Goal: Navigation & Orientation: Find specific page/section

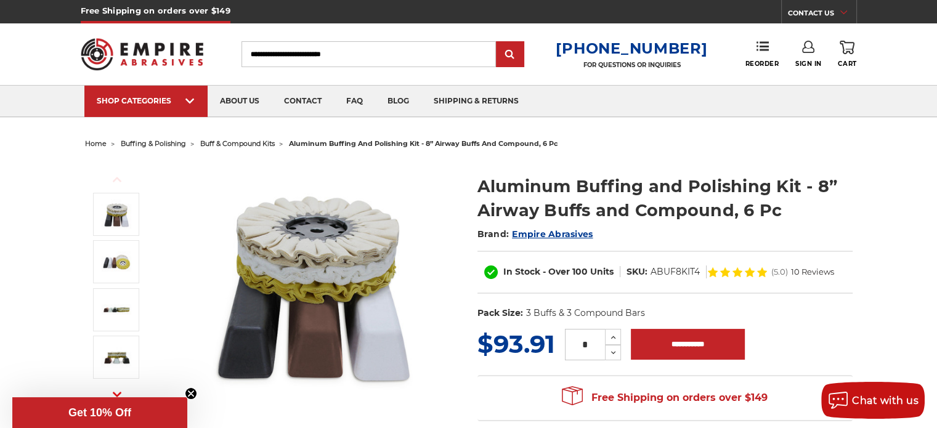
scroll to position [62, 0]
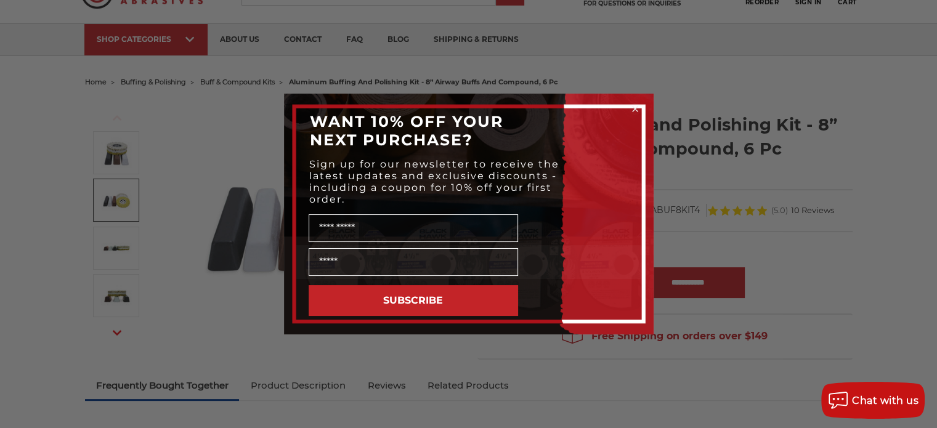
click at [308, 334] on form "WANT 10% OFF YOUR NEXT PURCHASE? Sign up for our newsletter to receive the late…" at bounding box center [469, 214] width 370 height 241
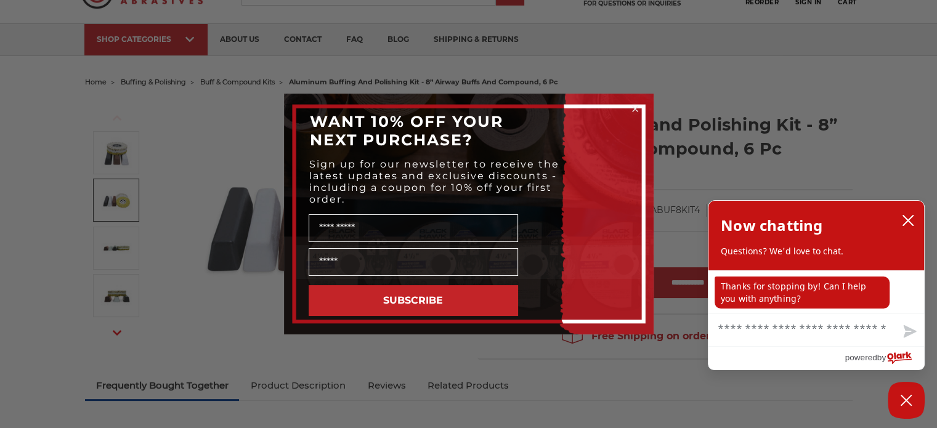
click at [634, 109] on circle "Close dialog" at bounding box center [635, 109] width 12 height 12
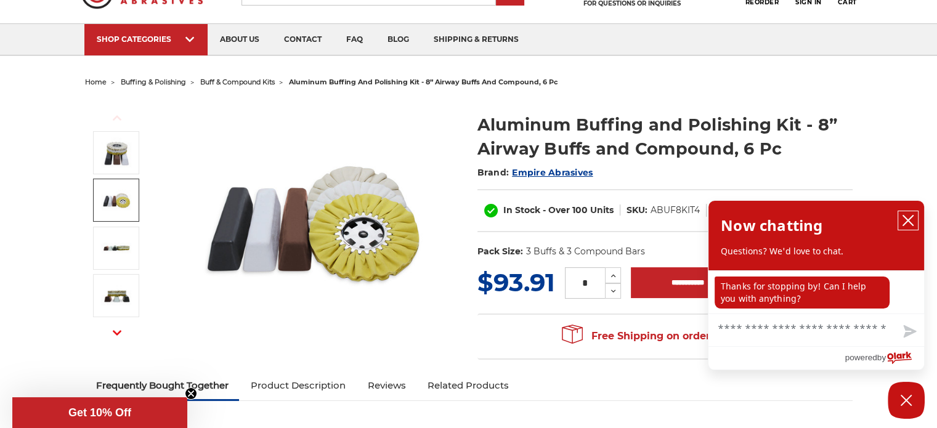
click at [912, 219] on icon "close chatbox" at bounding box center [908, 220] width 12 height 12
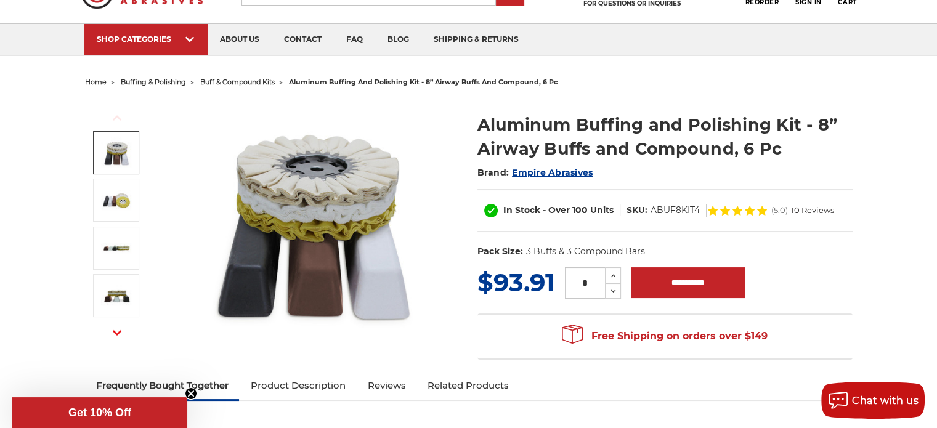
click at [166, 83] on span "buffing & polishing" at bounding box center [153, 82] width 65 height 9
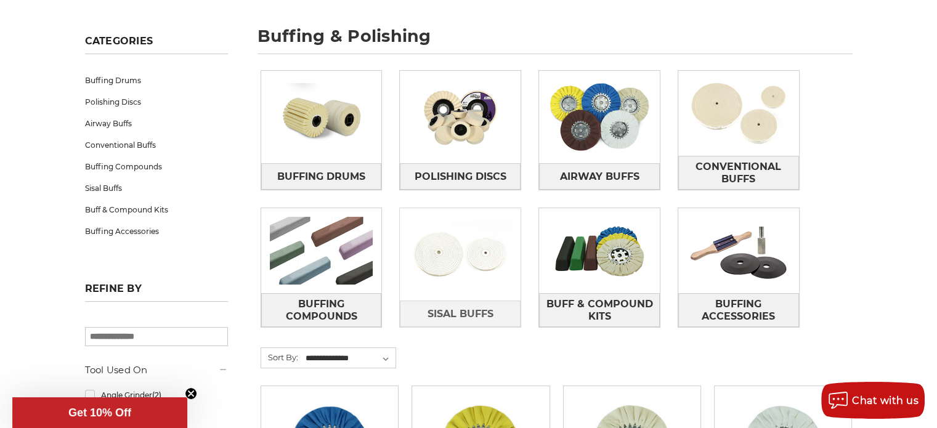
scroll to position [185, 0]
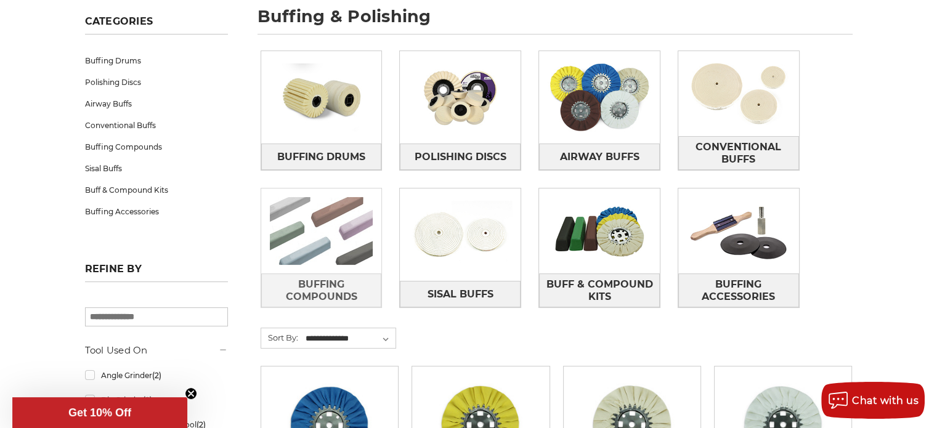
click at [346, 230] on img at bounding box center [321, 230] width 121 height 85
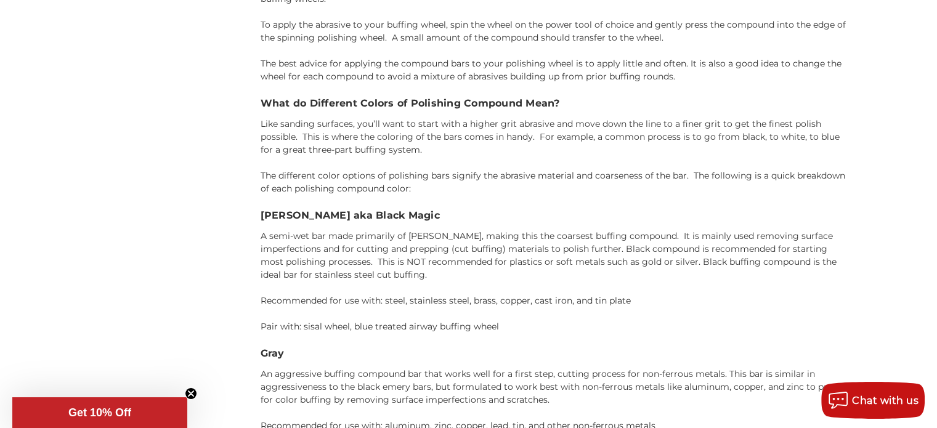
scroll to position [1786, 0]
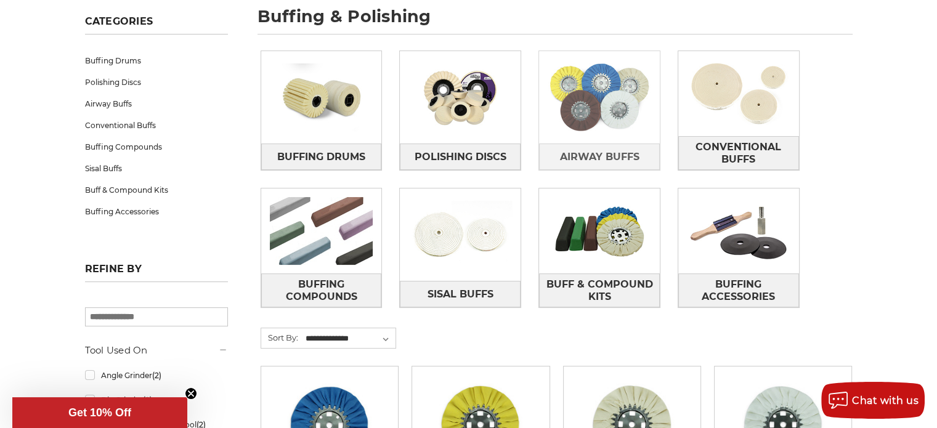
click at [590, 105] on img at bounding box center [599, 97] width 121 height 85
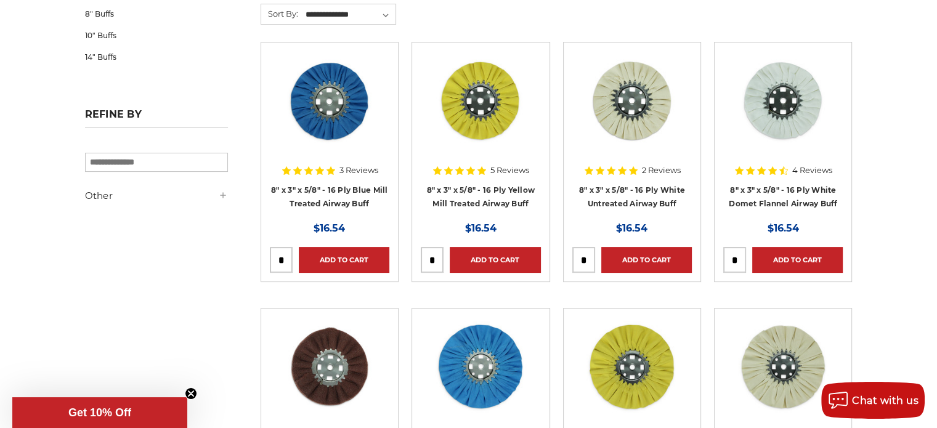
scroll to position [123, 0]
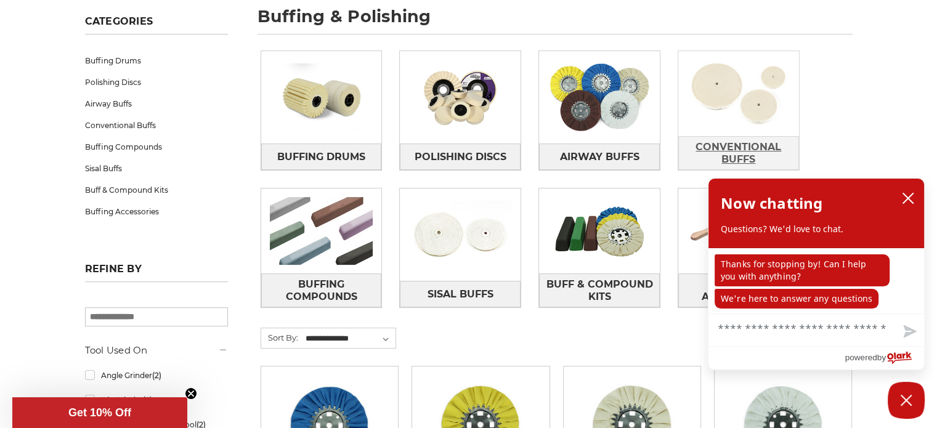
click at [744, 143] on span "Conventional Buffs" at bounding box center [739, 153] width 120 height 33
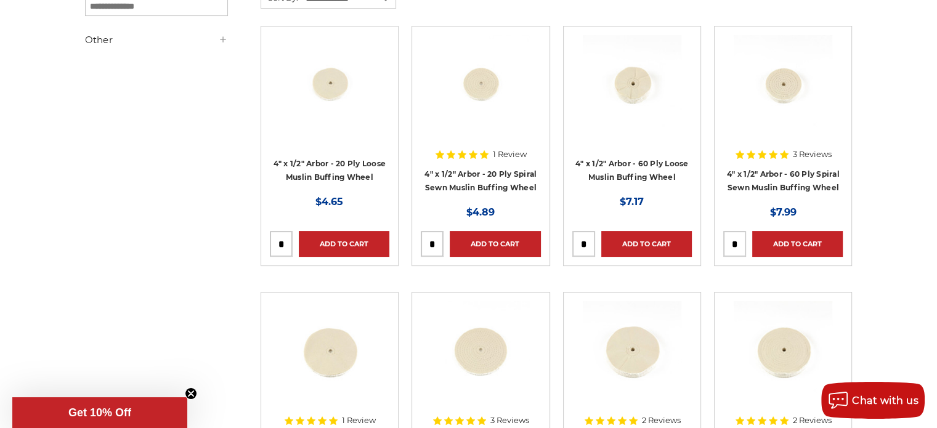
scroll to position [246, 0]
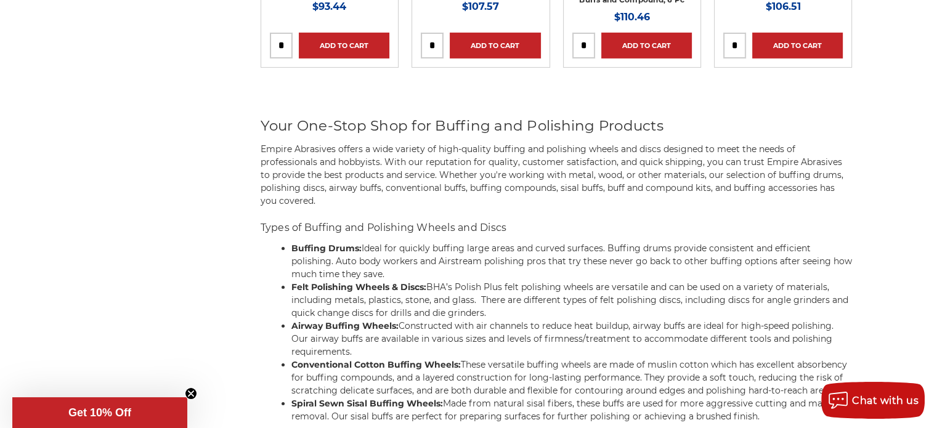
scroll to position [4250, 0]
